Goal: Task Accomplishment & Management: Manage account settings

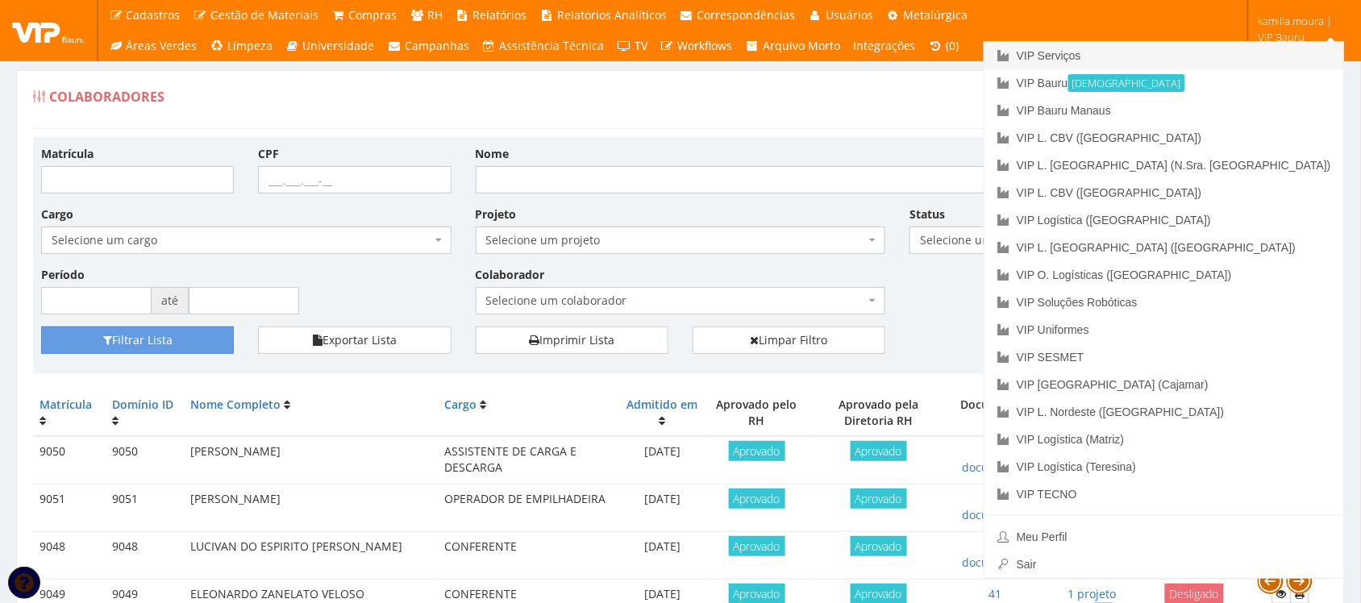
click at [1215, 55] on link "VIP Serviços" at bounding box center [1163, 55] width 359 height 27
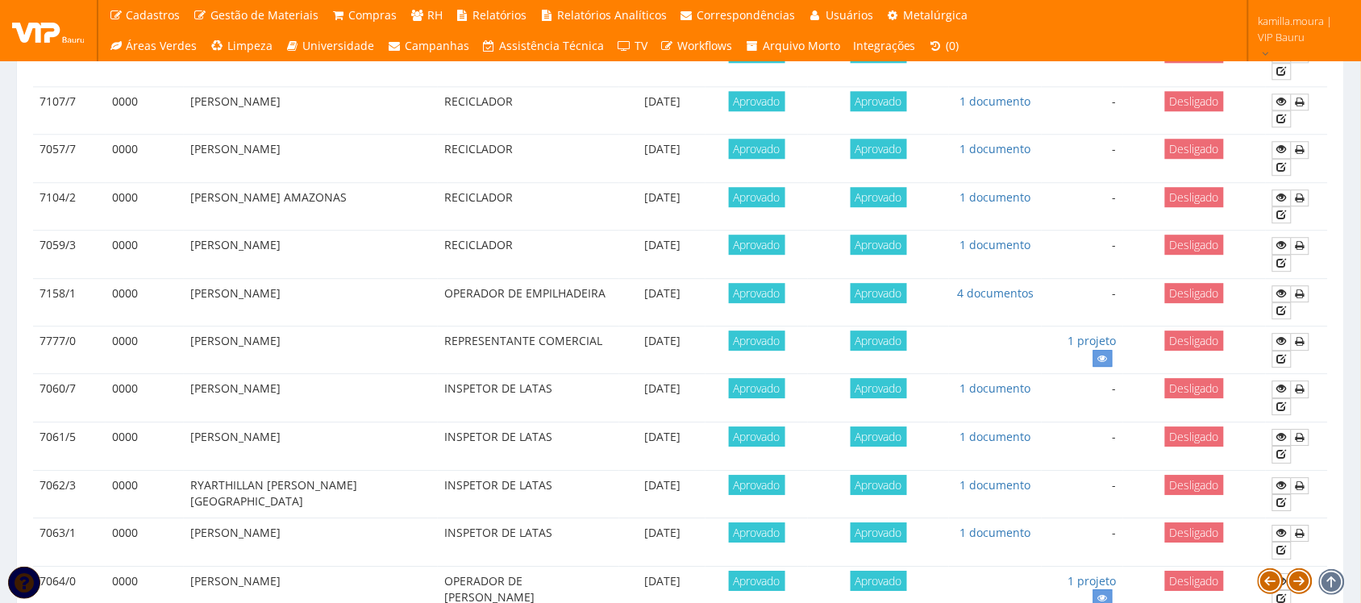
scroll to position [1427, 0]
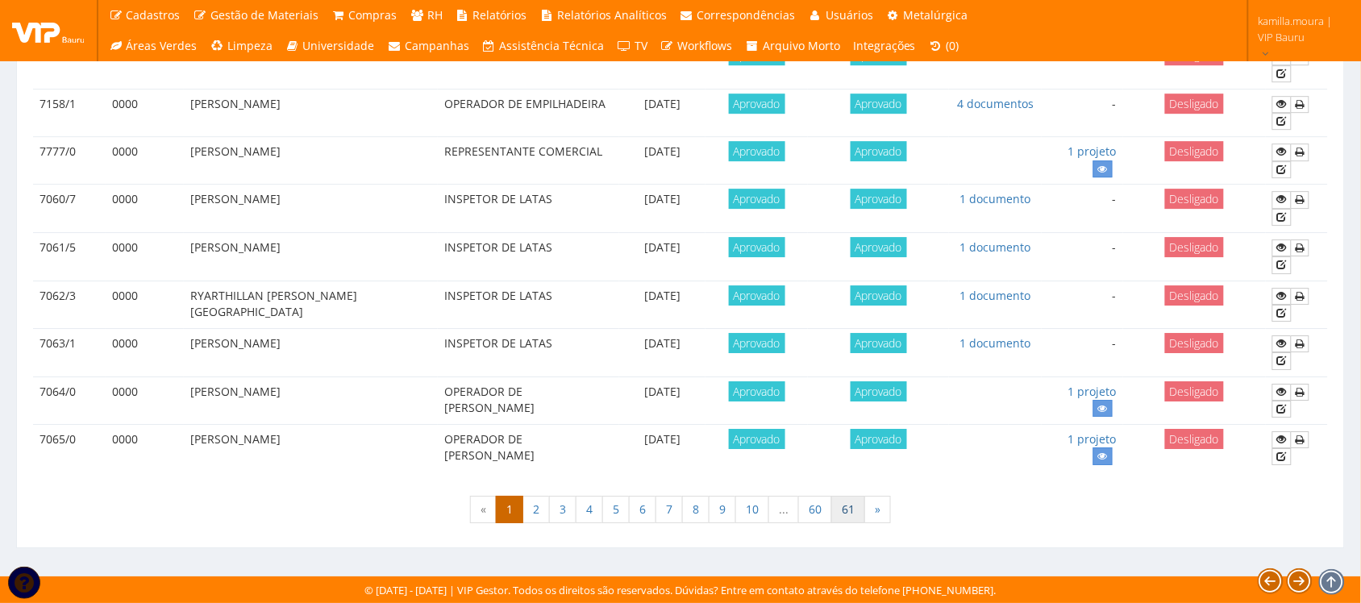
click at [850, 502] on link "61" at bounding box center [848, 509] width 34 height 27
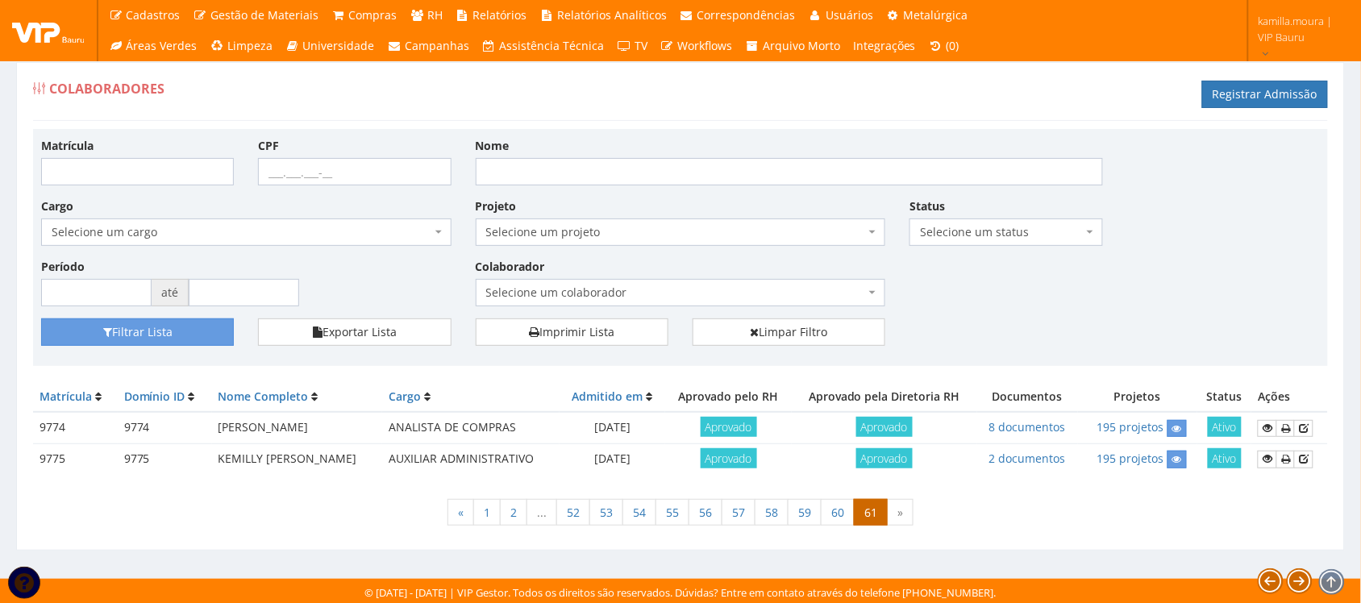
scroll to position [12, 0]
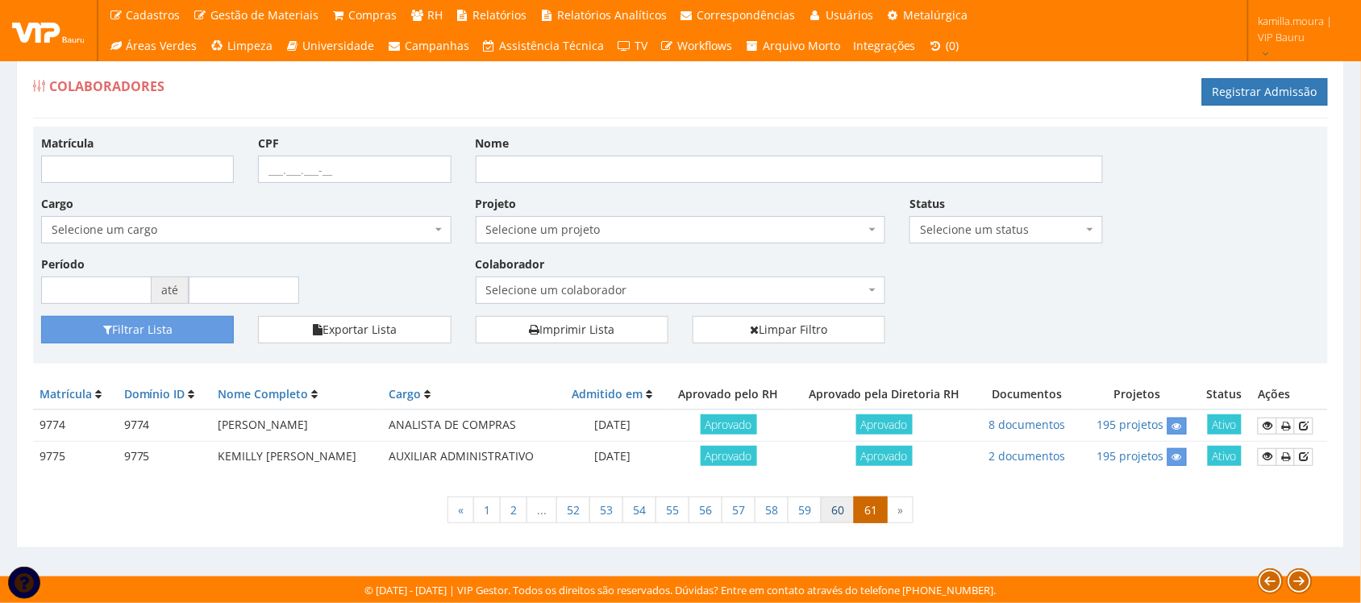
click at [840, 505] on link "60" at bounding box center [838, 510] width 34 height 27
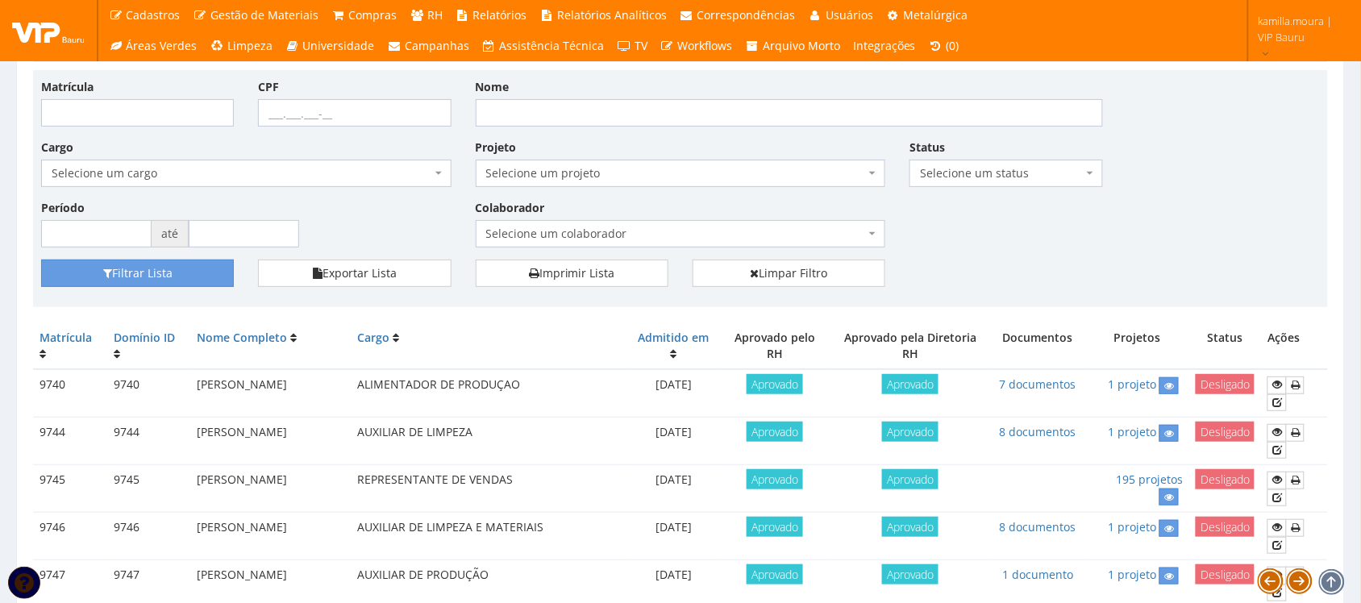
scroll to position [9, 0]
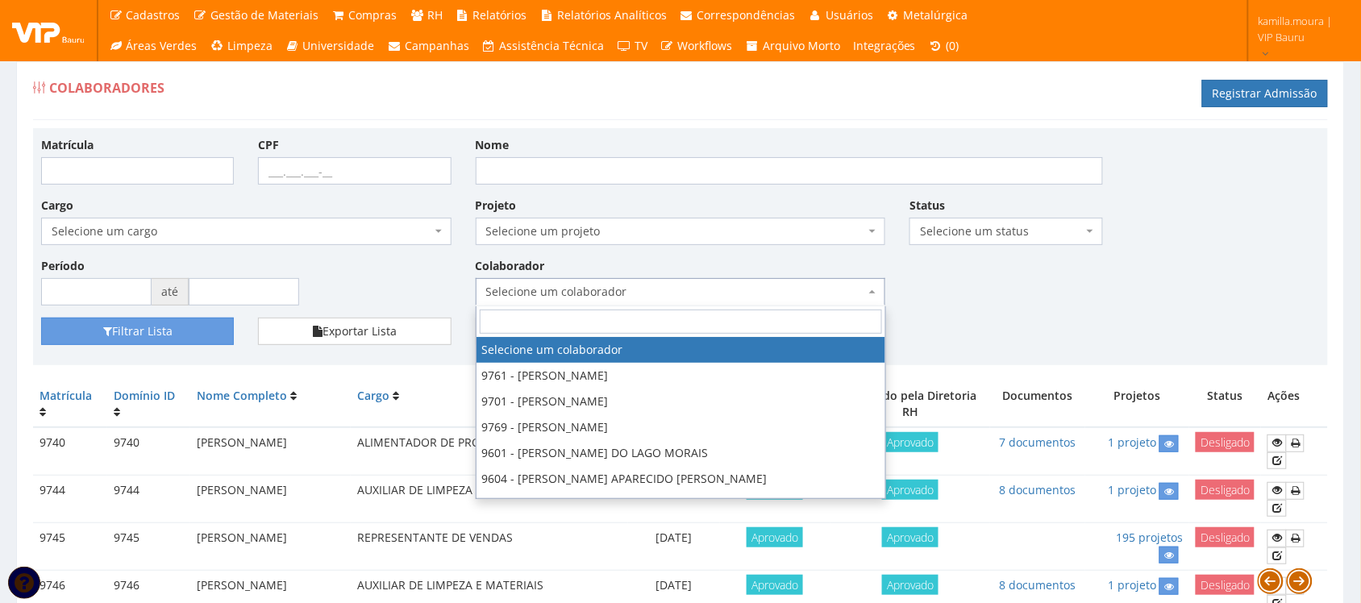
click at [595, 295] on span "Selecione um colaborador" at bounding box center [676, 292] width 380 height 16
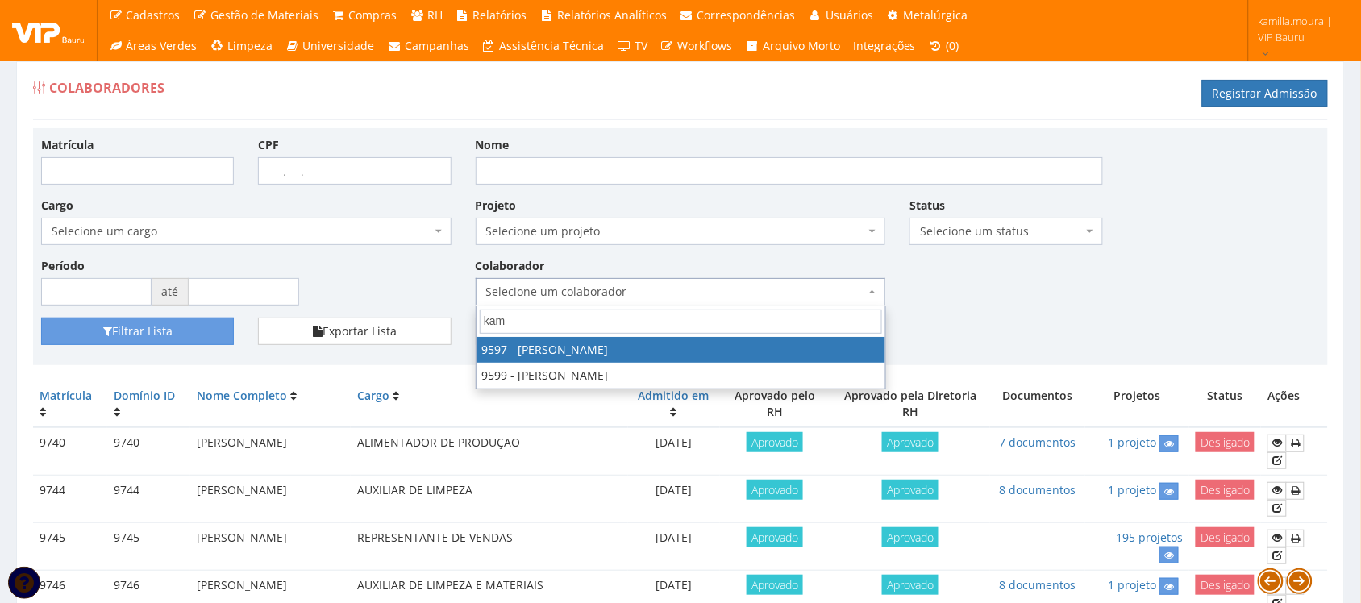
type input "kami"
select select "3767"
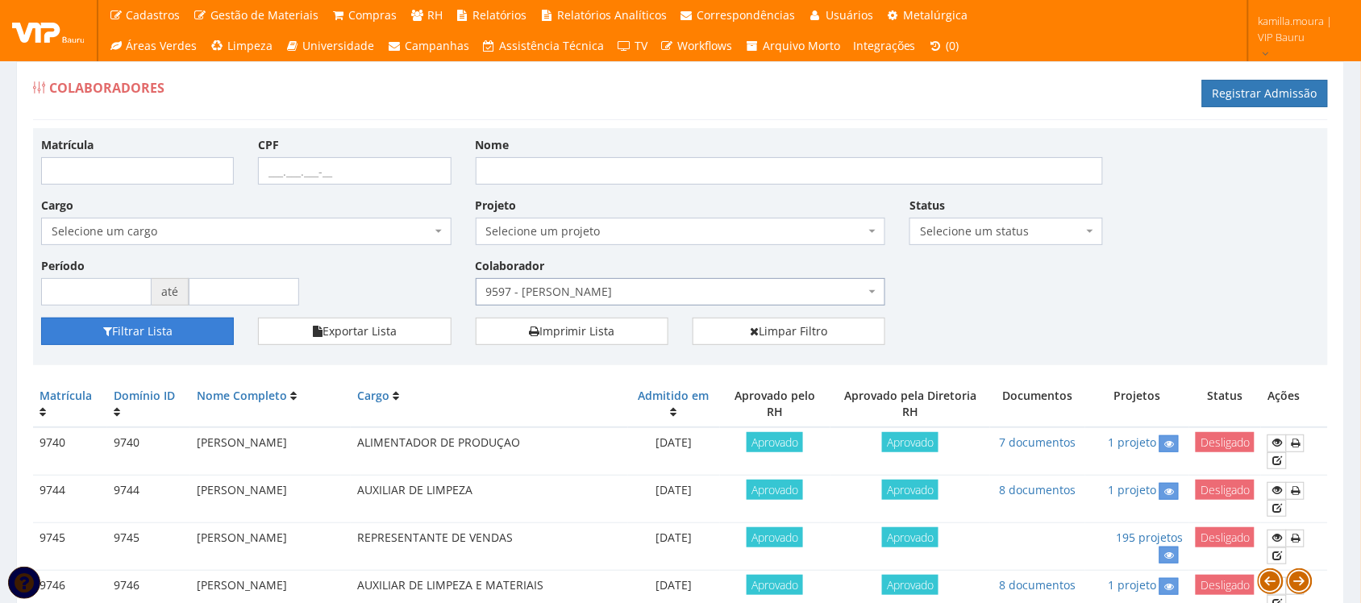
click at [166, 337] on button "Filtrar Lista" at bounding box center [137, 331] width 193 height 27
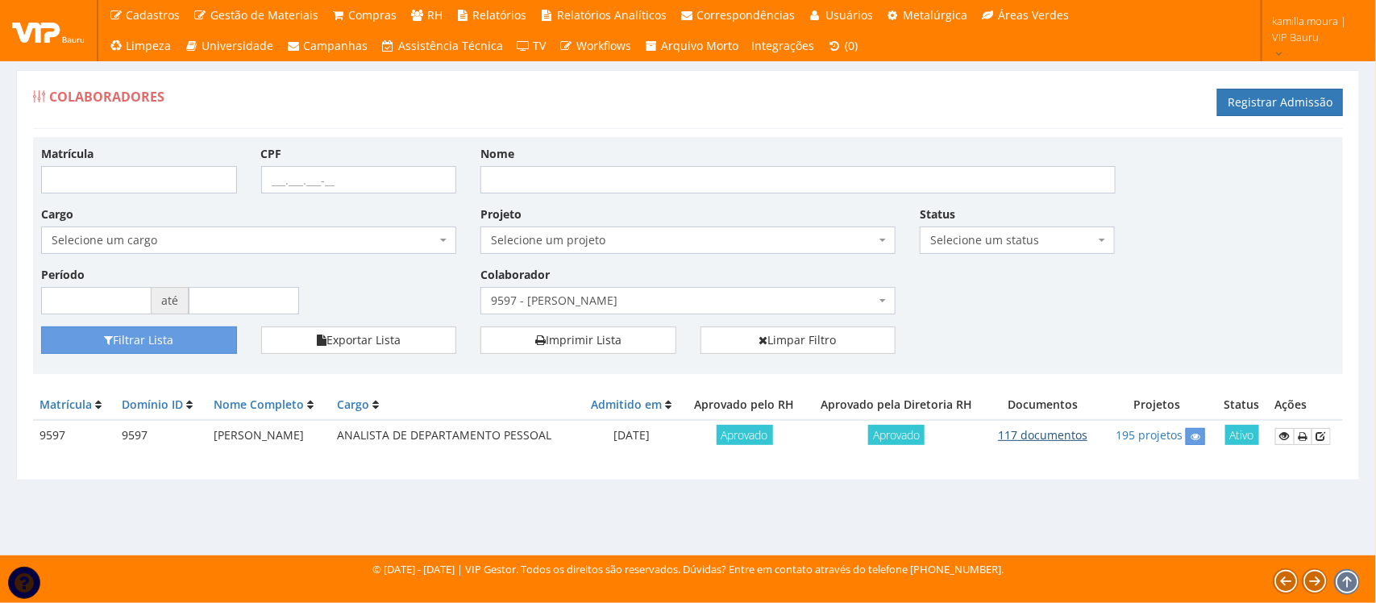
click at [1028, 431] on link "117 documentos" at bounding box center [1042, 434] width 89 height 15
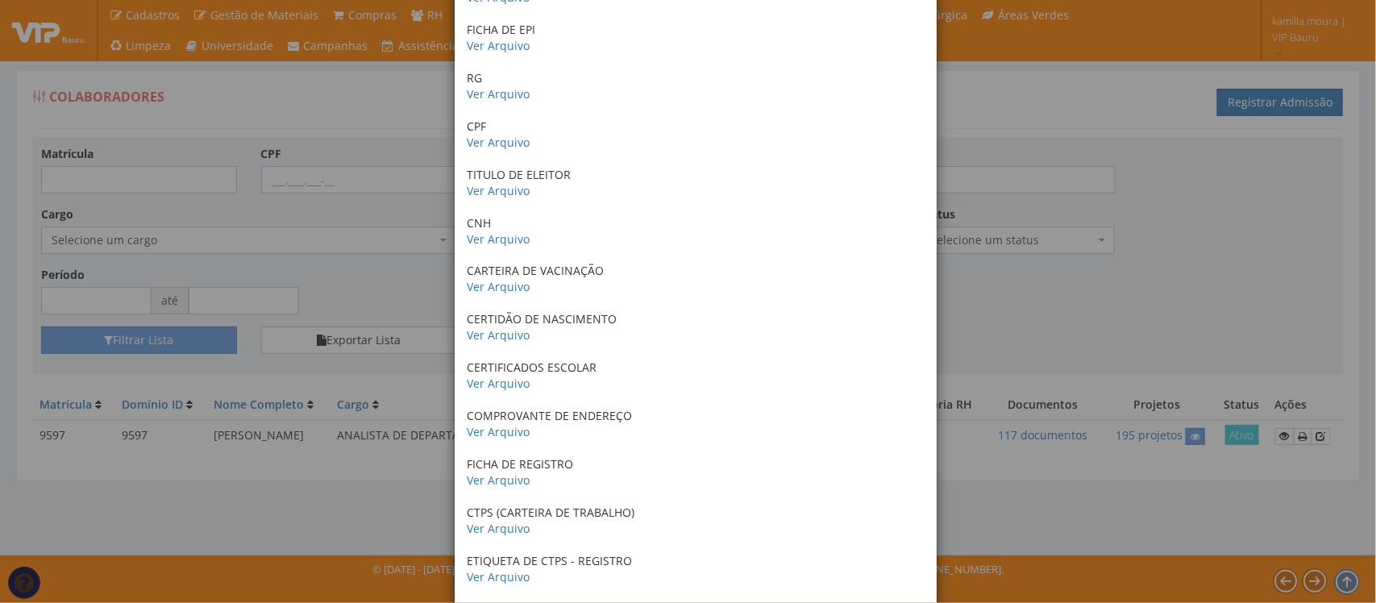
scroll to position [302, 0]
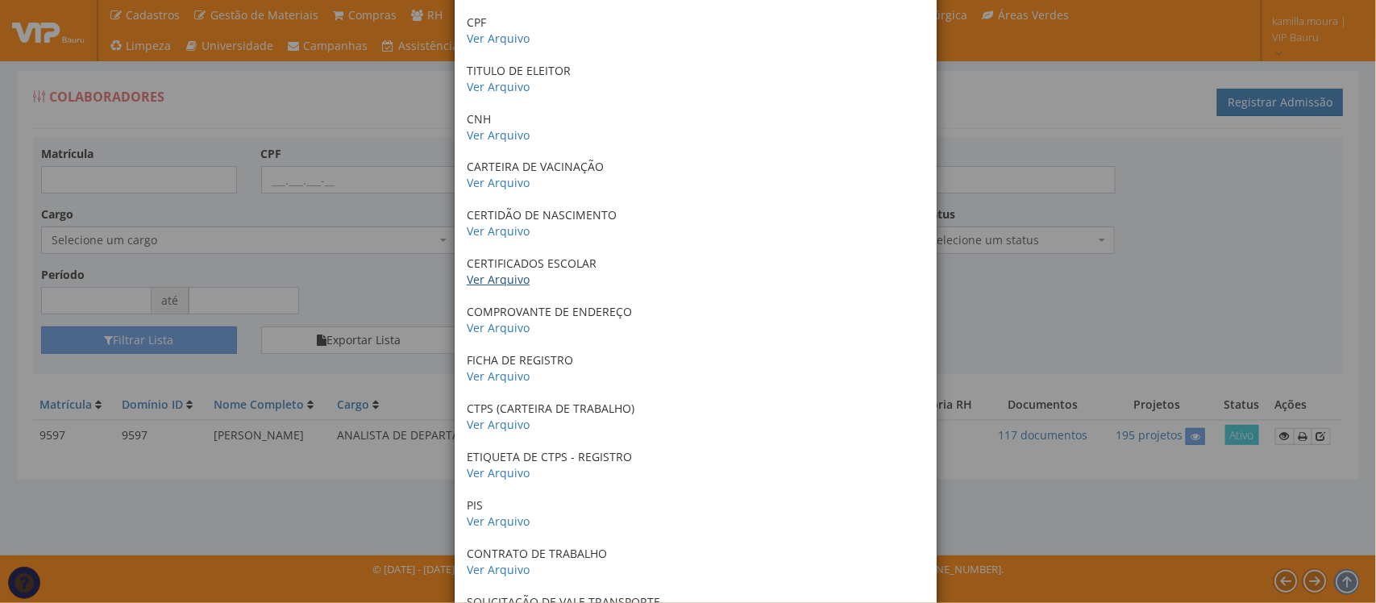
click at [482, 280] on link "Ver Arquivo" at bounding box center [498, 279] width 63 height 15
click at [506, 323] on link "Ver Arquivo" at bounding box center [498, 327] width 63 height 15
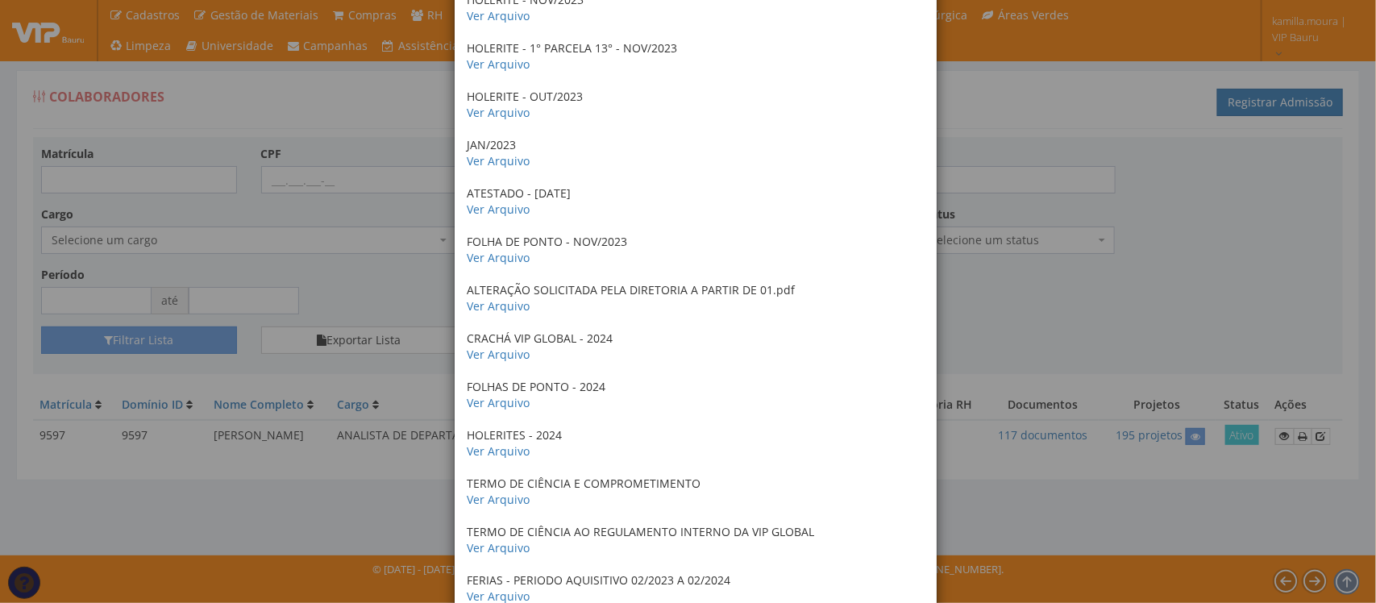
scroll to position [4836, 0]
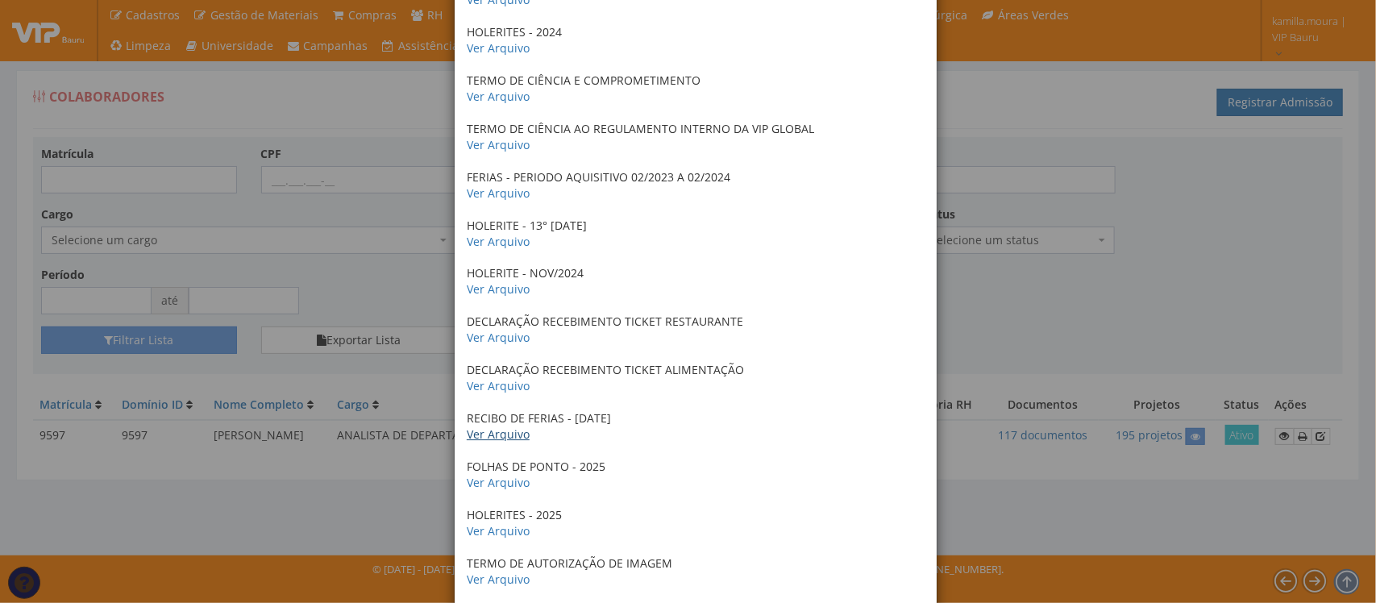
click at [502, 440] on link "Ver Arquivo" at bounding box center [498, 433] width 63 height 15
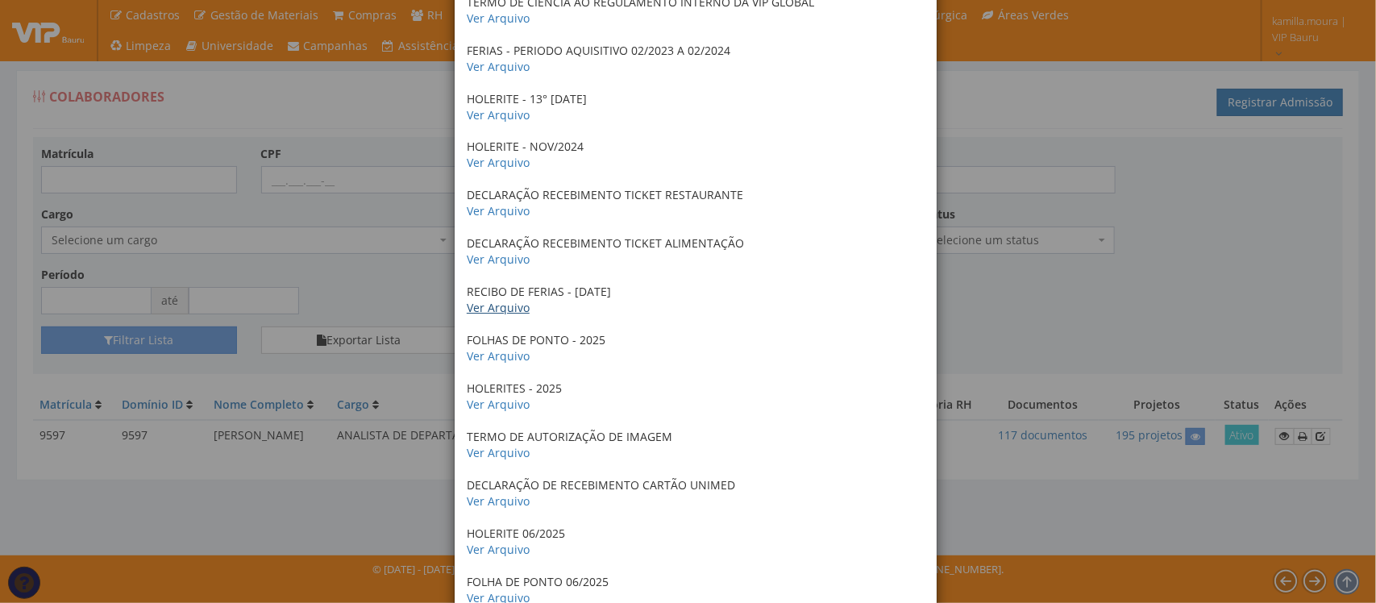
scroll to position [5268, 0]
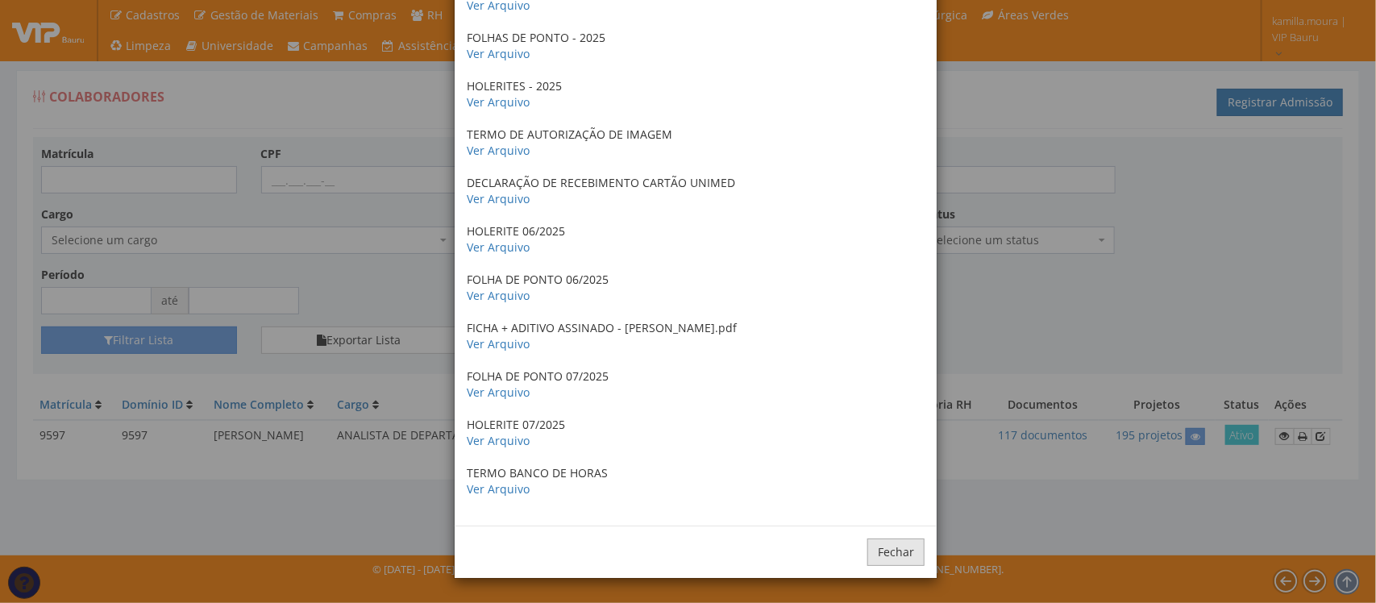
click at [879, 558] on button "Fechar" at bounding box center [895, 551] width 57 height 27
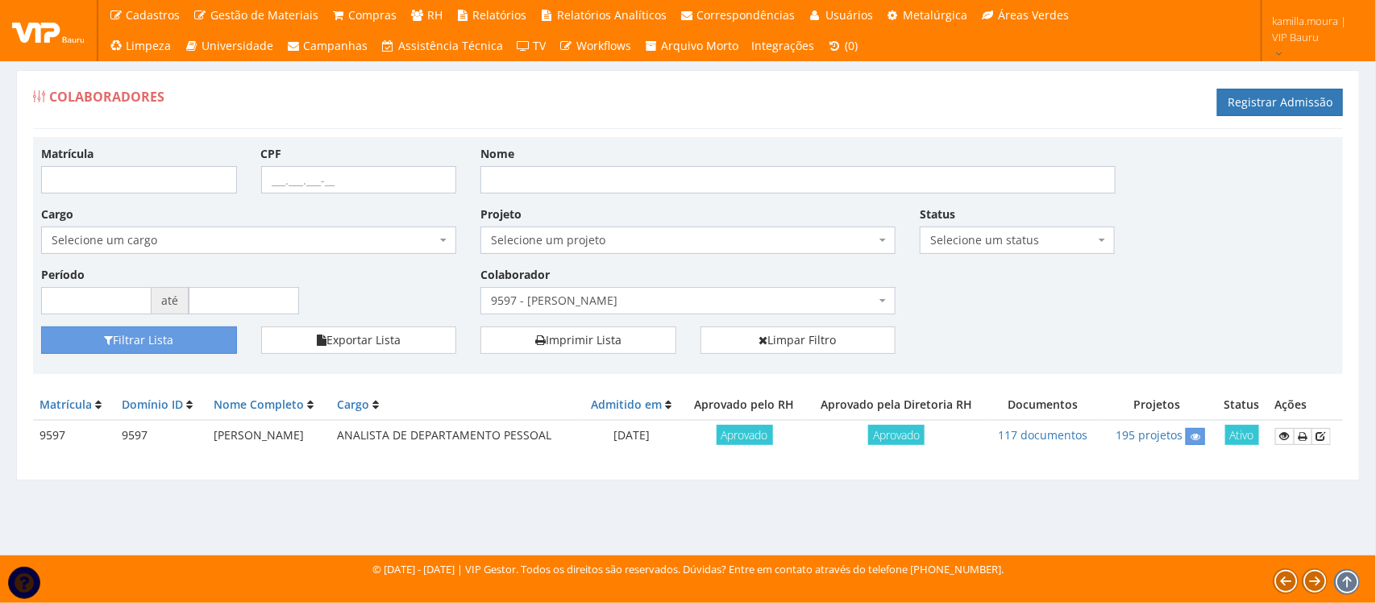
click at [1094, 425] on td "117 documentos" at bounding box center [1043, 435] width 112 height 31
click at [1078, 432] on link "117 documentos" at bounding box center [1042, 434] width 89 height 15
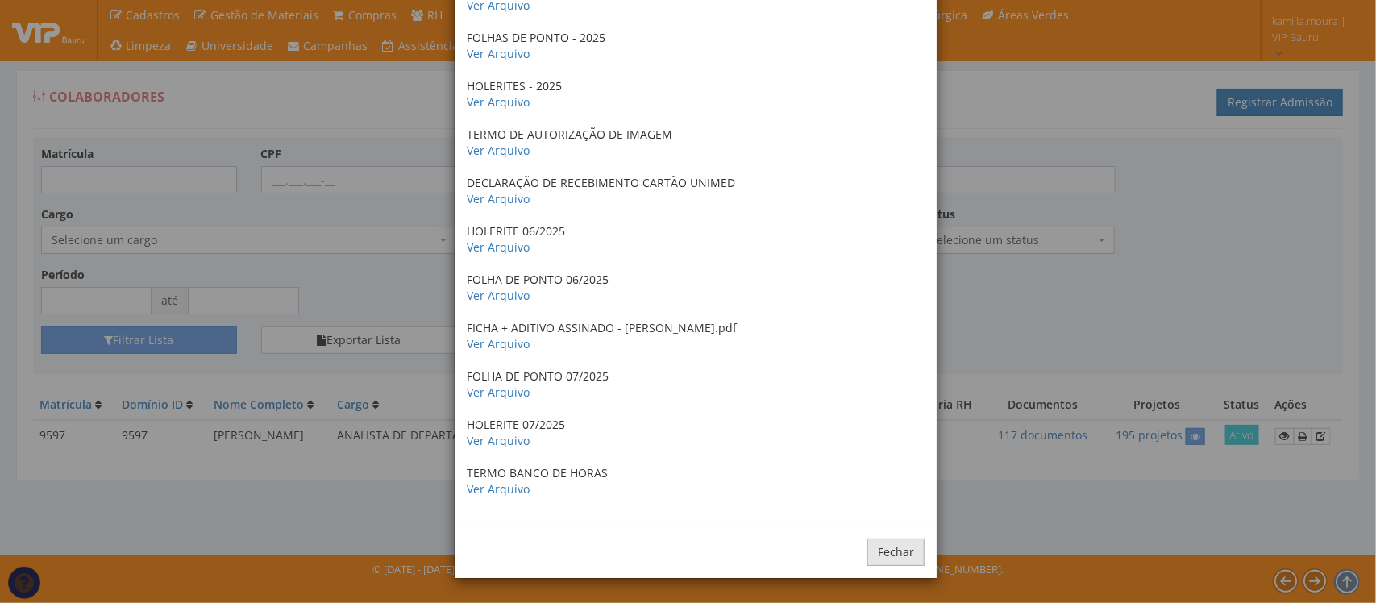
click at [891, 558] on button "Fechar" at bounding box center [895, 551] width 57 height 27
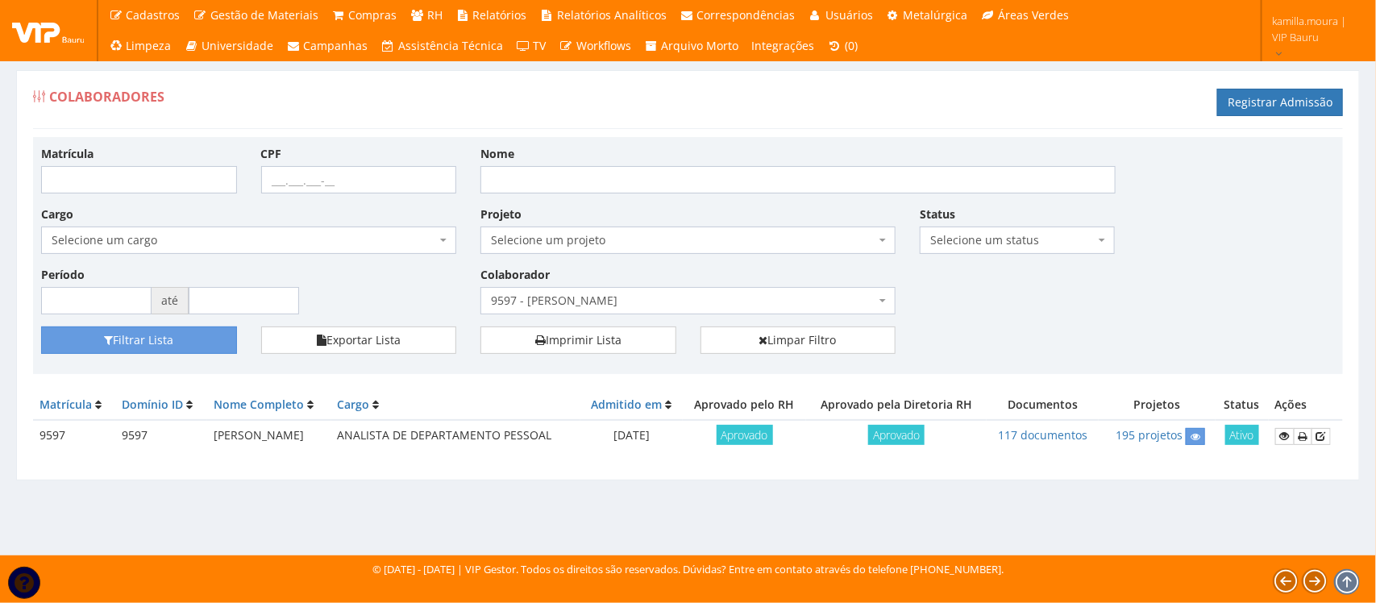
click at [1070, 318] on div "Matrícula CPF Nome Cargo Selecione um cargo G1225 D0029 - 4110-05 - AGENTE DE A…" at bounding box center [688, 235] width 1318 height 181
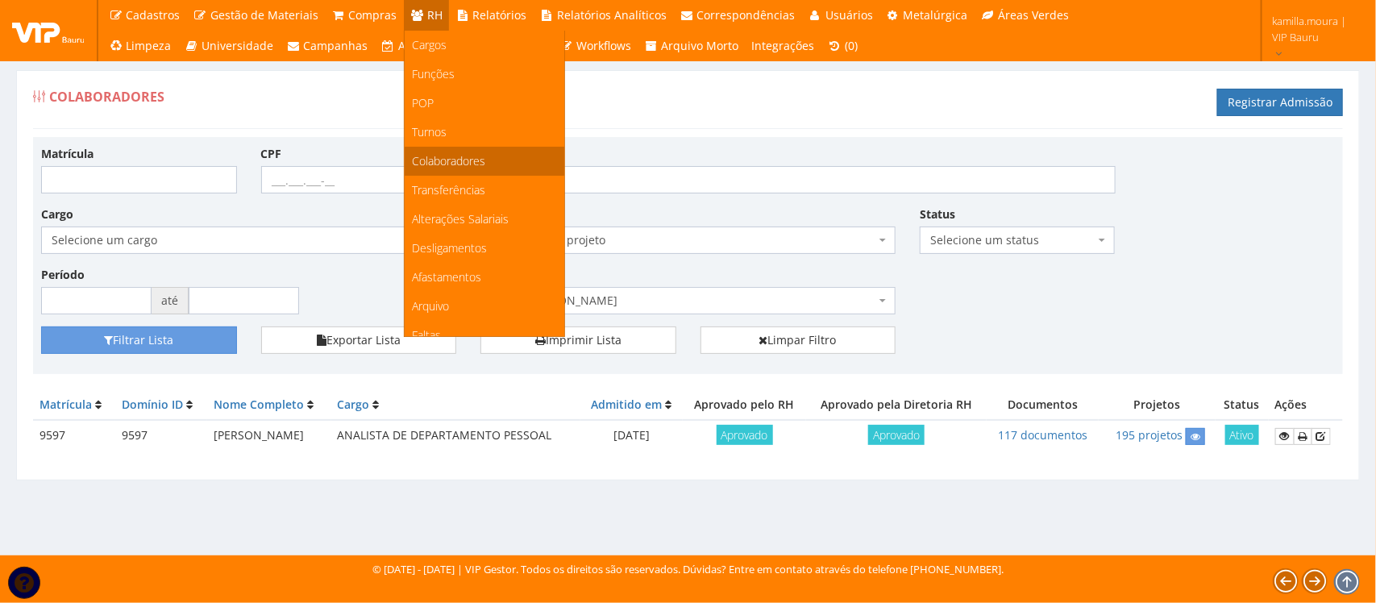
click at [452, 160] on span "Colaboradores" at bounding box center [449, 160] width 73 height 15
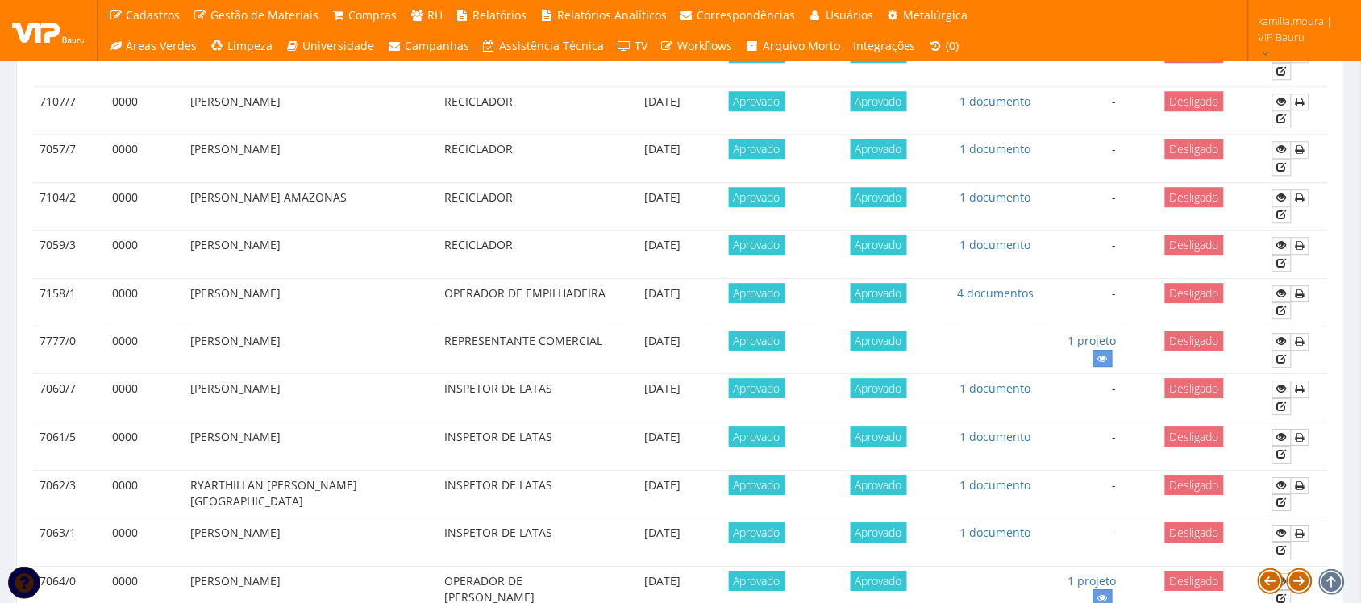
scroll to position [1427, 0]
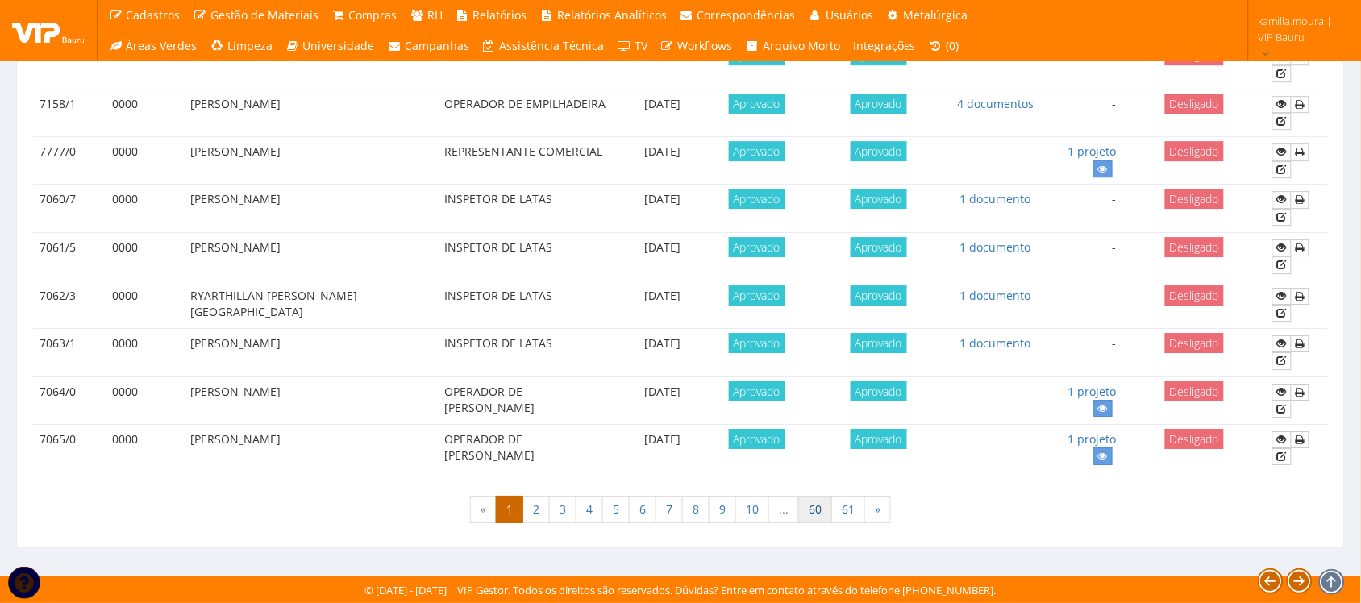
click at [823, 508] on link "60" at bounding box center [815, 509] width 34 height 27
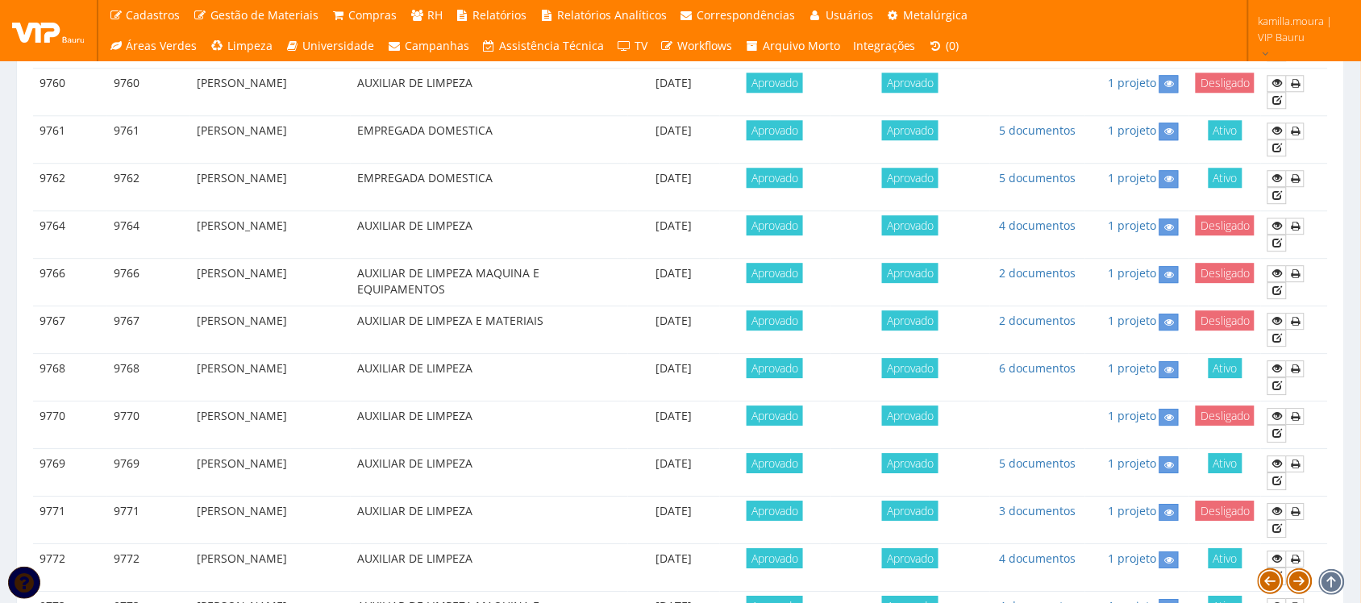
scroll to position [916, 0]
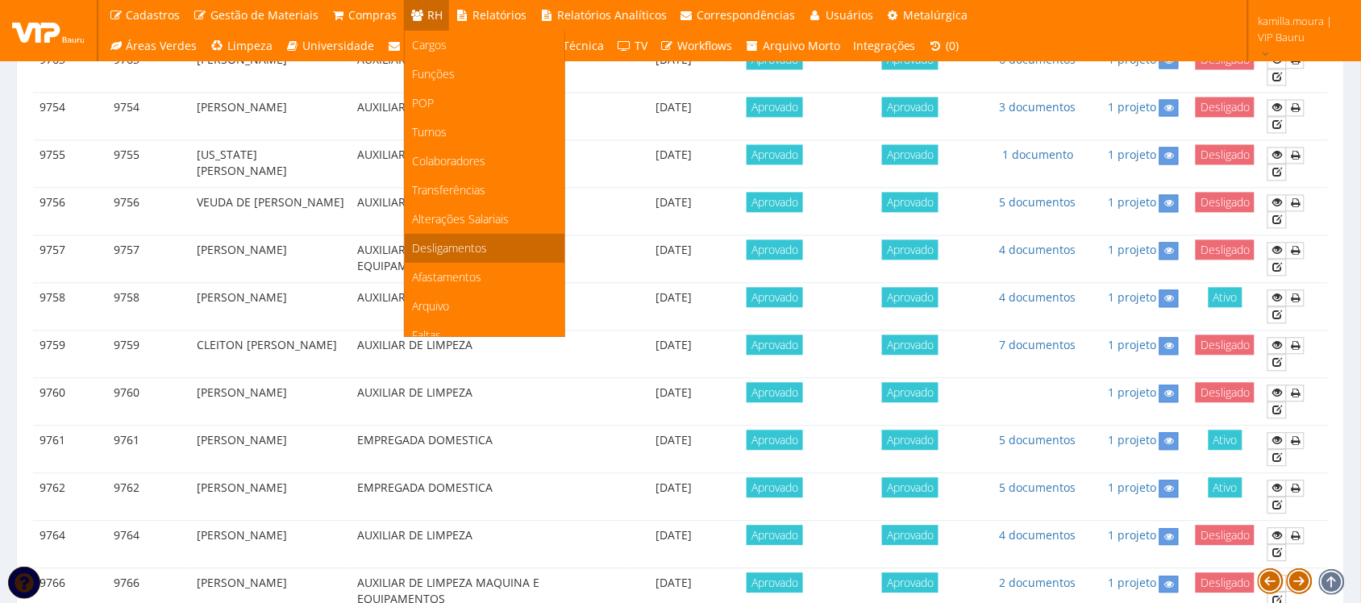
click at [454, 242] on span "Desligamentos" at bounding box center [450, 247] width 75 height 15
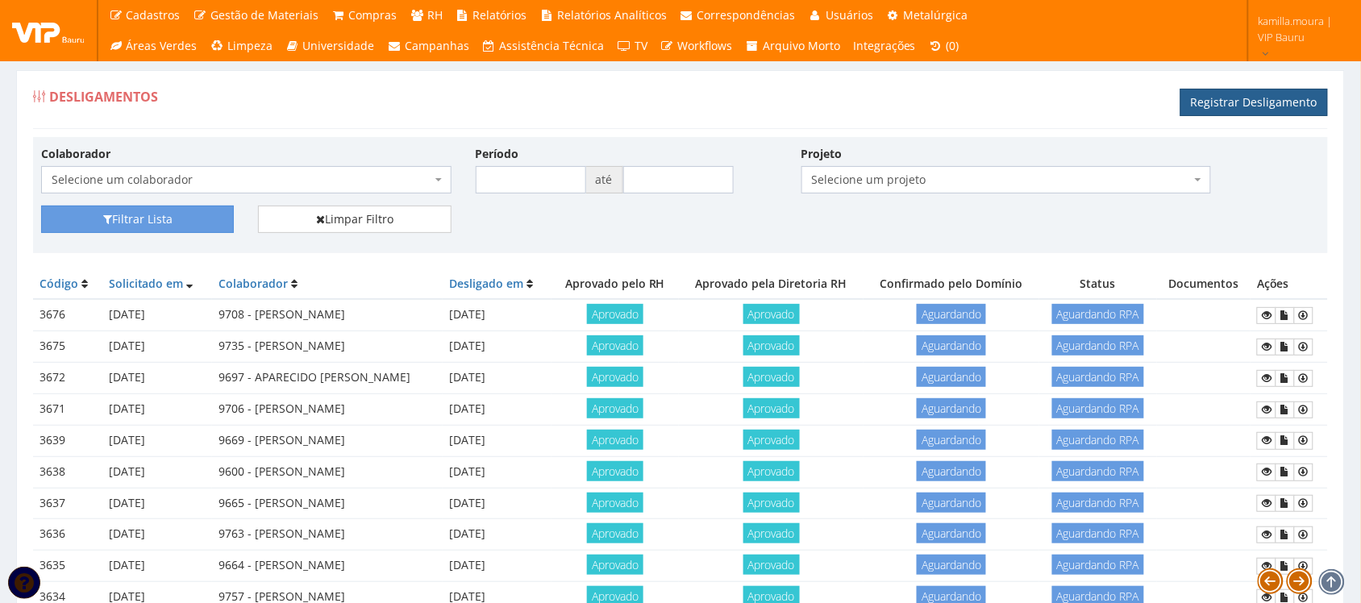
click at [1229, 103] on link "Registrar Desligamento" at bounding box center [1254, 102] width 148 height 27
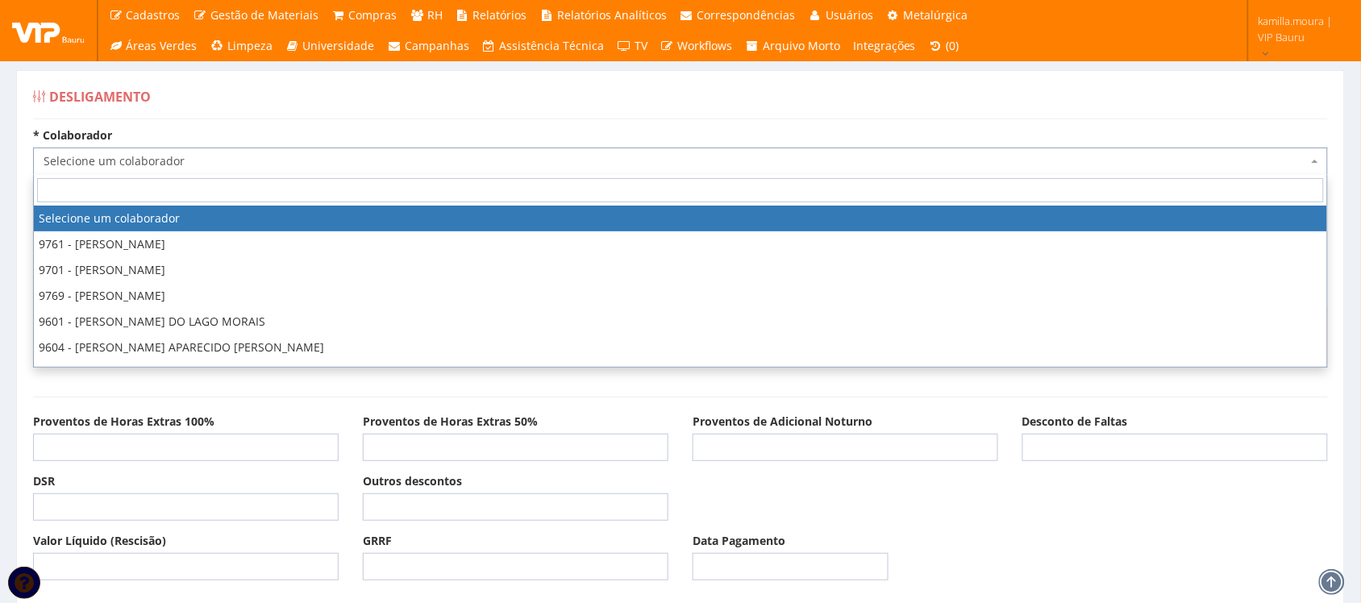
click at [141, 162] on span "Selecione um colaborador" at bounding box center [676, 161] width 1264 height 16
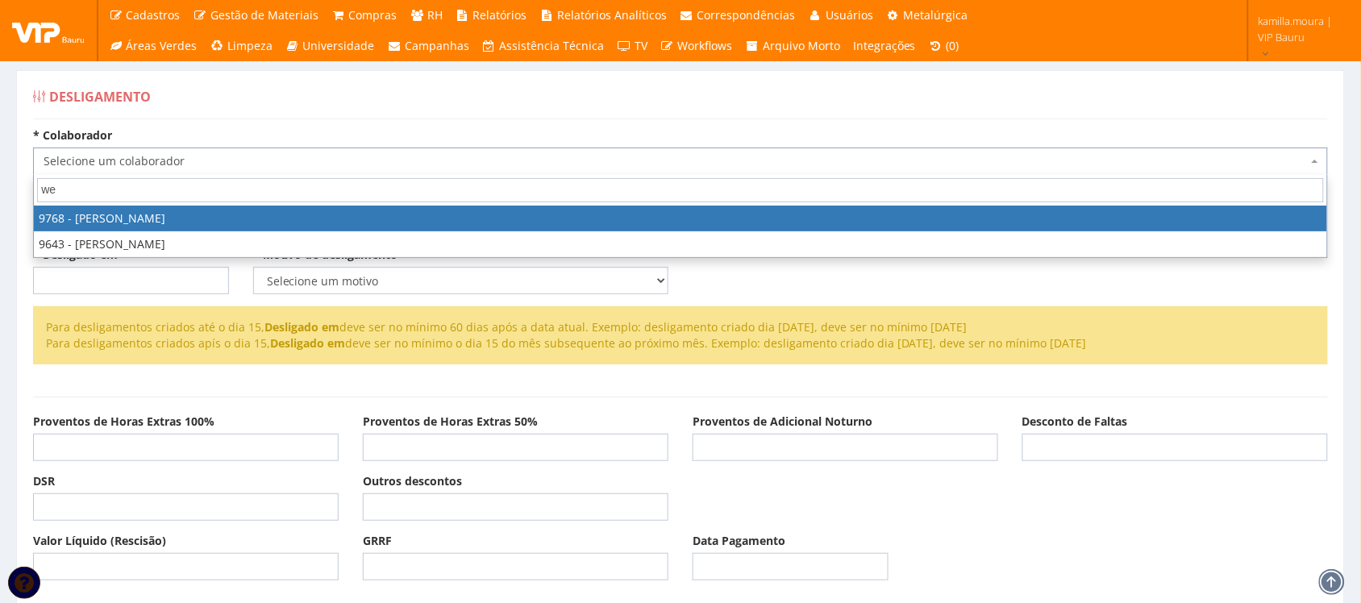
type input "wes"
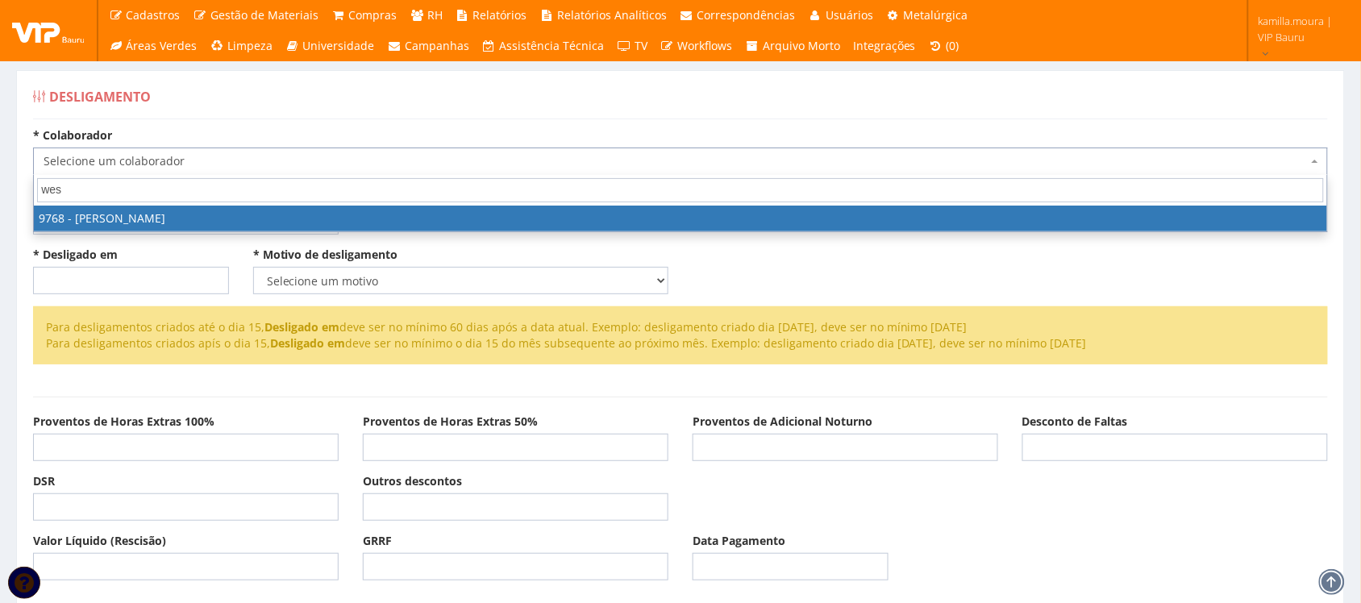
select select "4065"
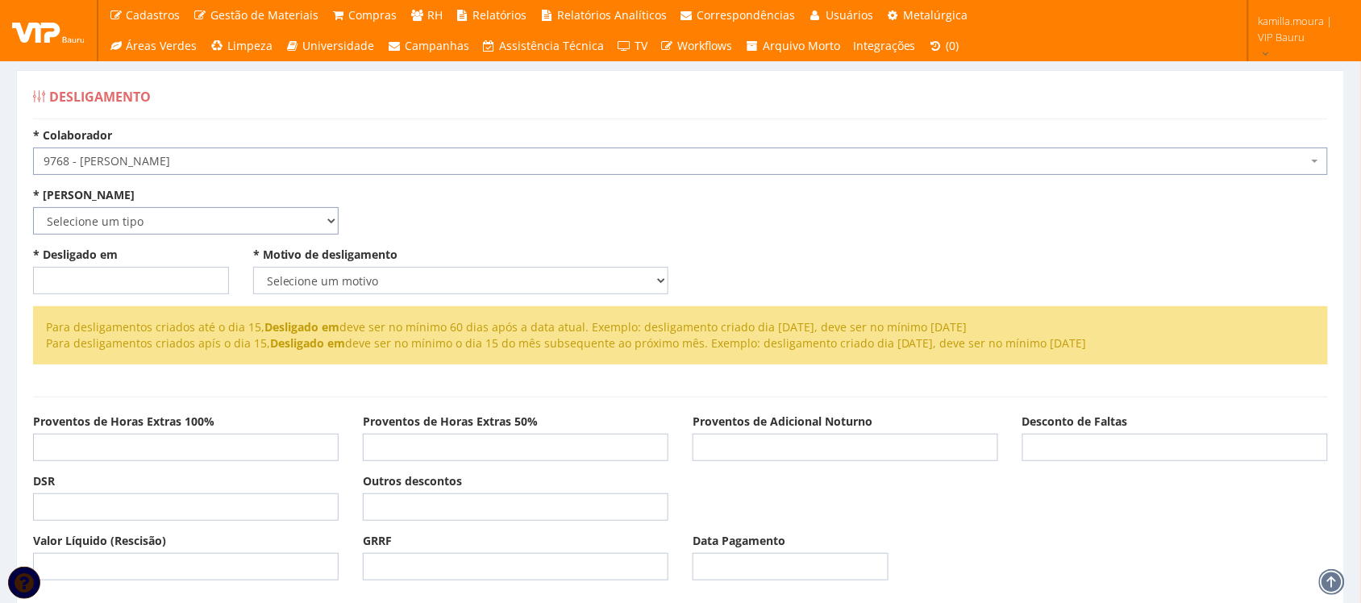
click at [154, 227] on select "Selecione um tipo Indenizado Trabalhando" at bounding box center [185, 220] width 305 height 27
select select "indenizado"
click at [33, 207] on select "Selecione um tipo Indenizado Trabalhando" at bounding box center [185, 220] width 305 height 27
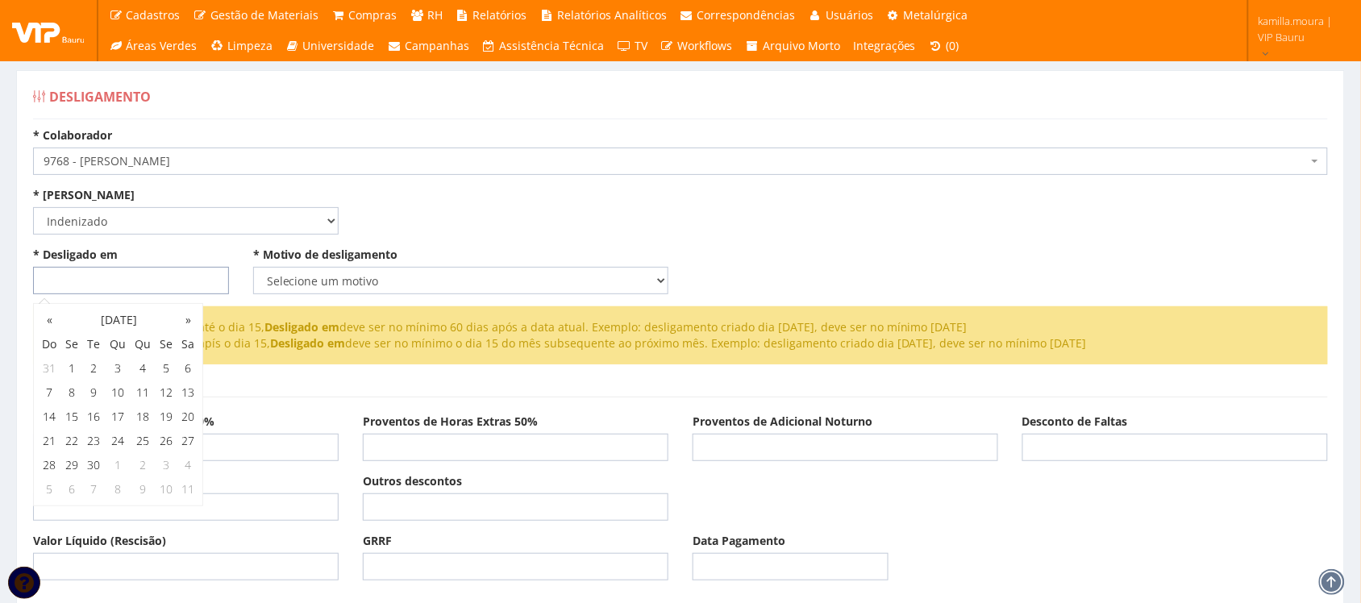
click at [95, 276] on input "* Desligado em" at bounding box center [131, 280] width 196 height 27
type input "[DATE]"
click at [313, 285] on select "Selecione um motivo Com Justa Causa Sem Justa Causa Pedido de Demissão Término …" at bounding box center [460, 280] width 415 height 27
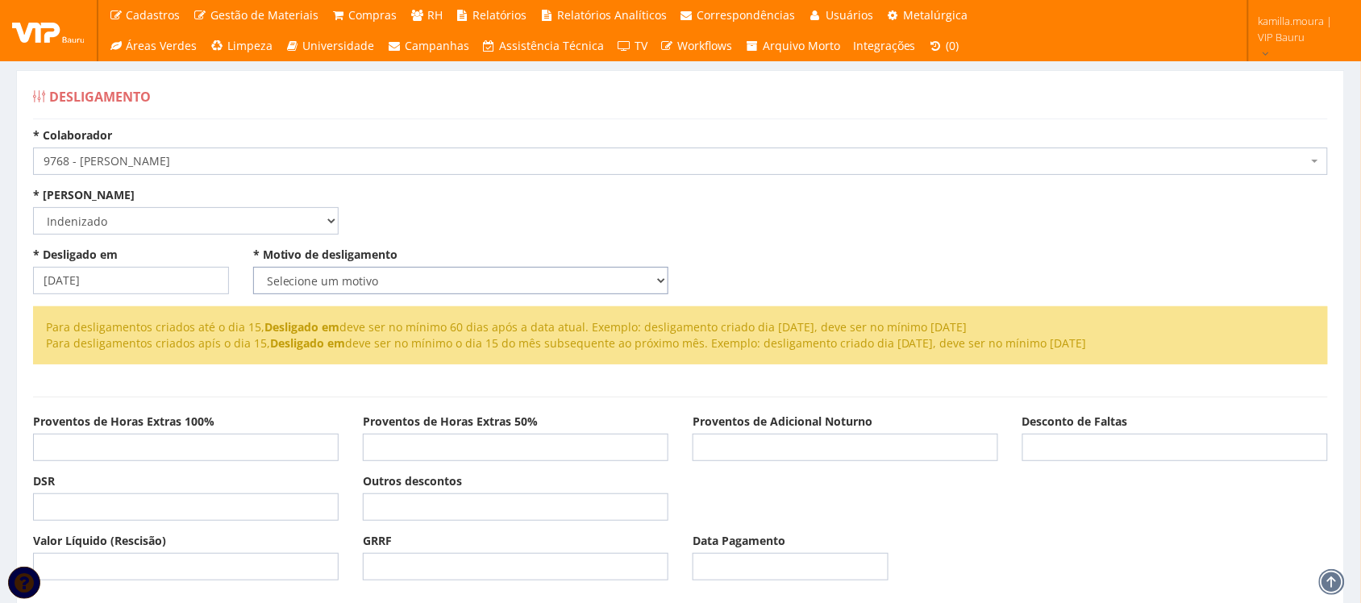
select select "termino_contrato"
click at [253, 267] on select "Selecione um motivo Com Justa Causa Sem Justa Causa Pedido de Demissão Término …" at bounding box center [460, 280] width 415 height 27
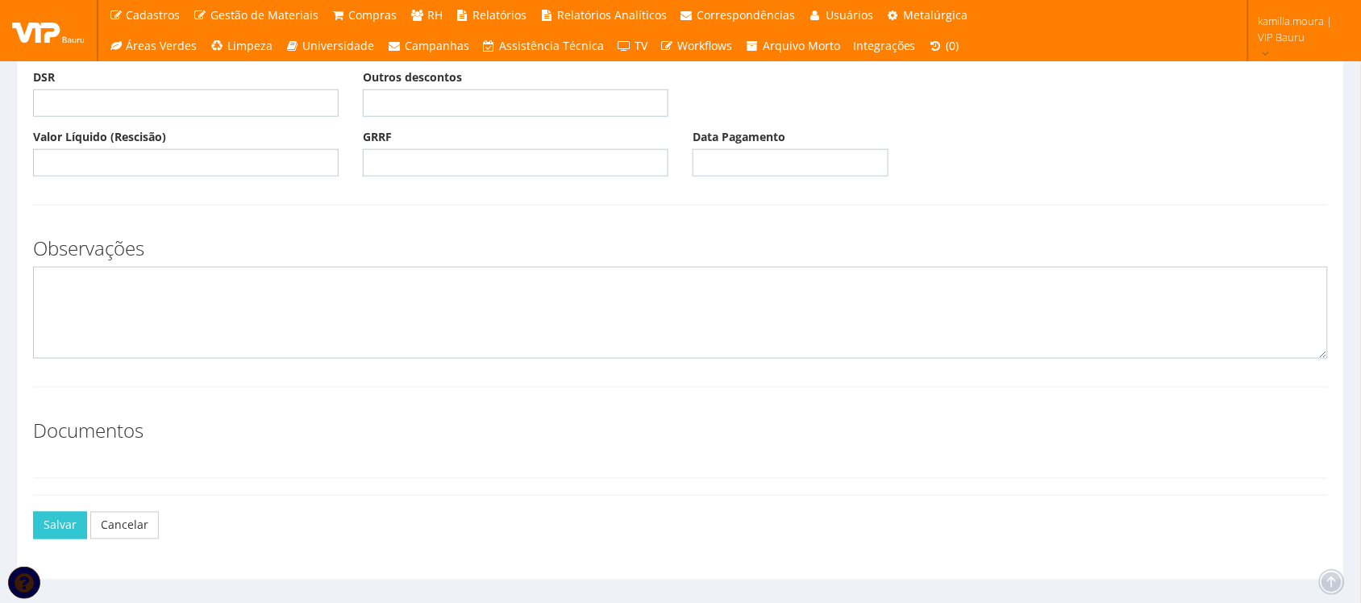
scroll to position [438, 0]
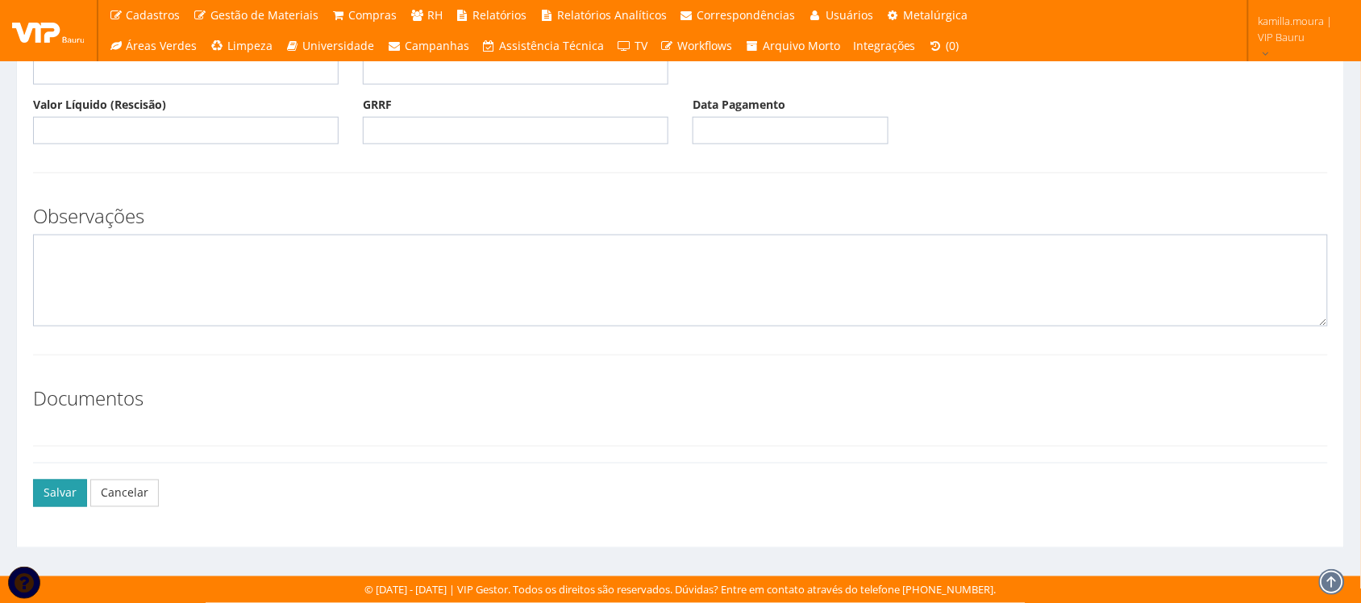
click at [73, 493] on button "Salvar" at bounding box center [60, 493] width 54 height 27
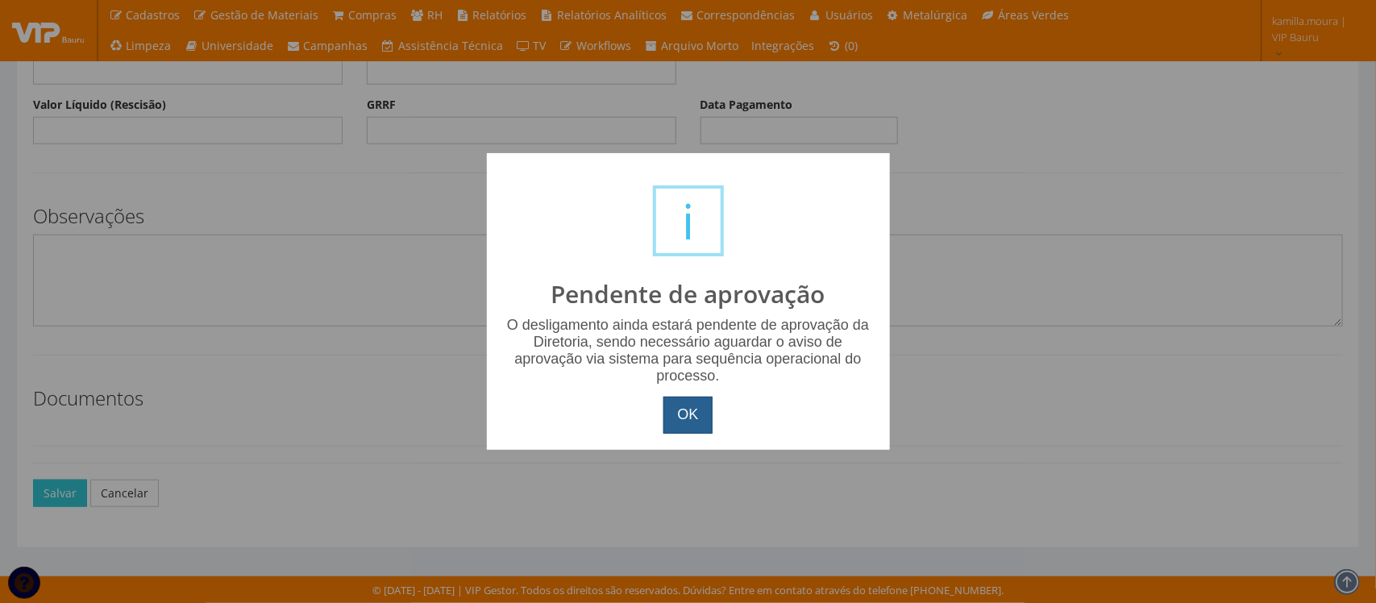
click at [667, 413] on button "OK" at bounding box center [687, 415] width 48 height 37
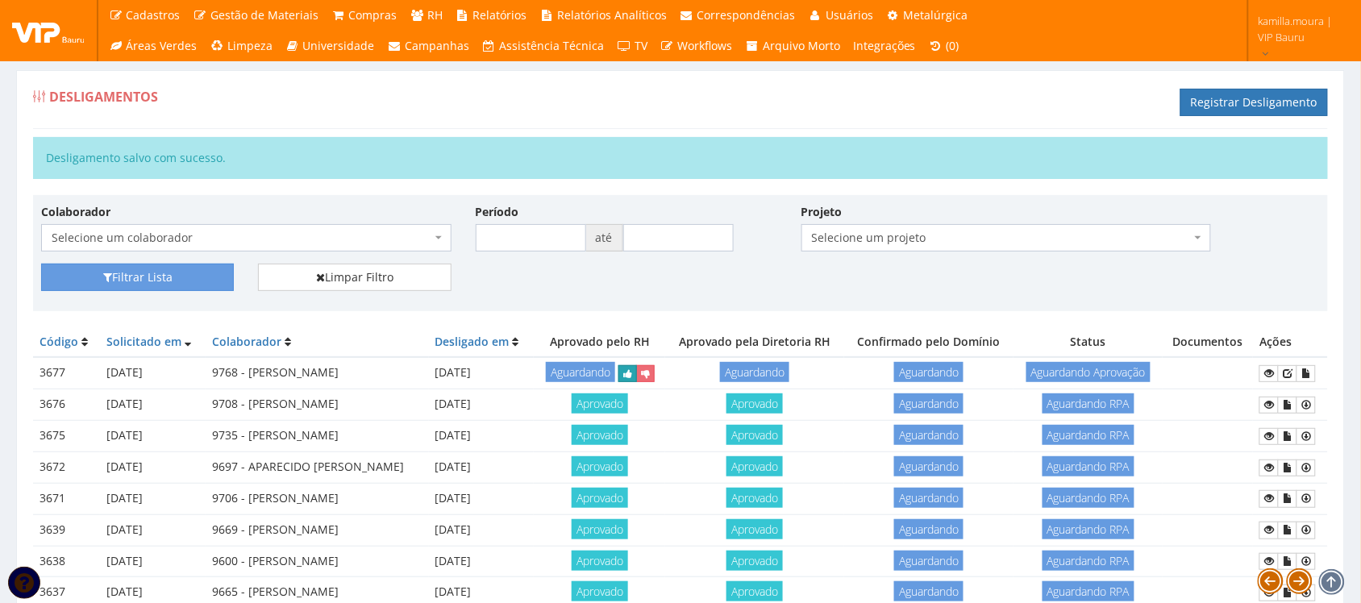
click at [632, 379] on icon "submit" at bounding box center [627, 373] width 9 height 11
